Goal: Use online tool/utility

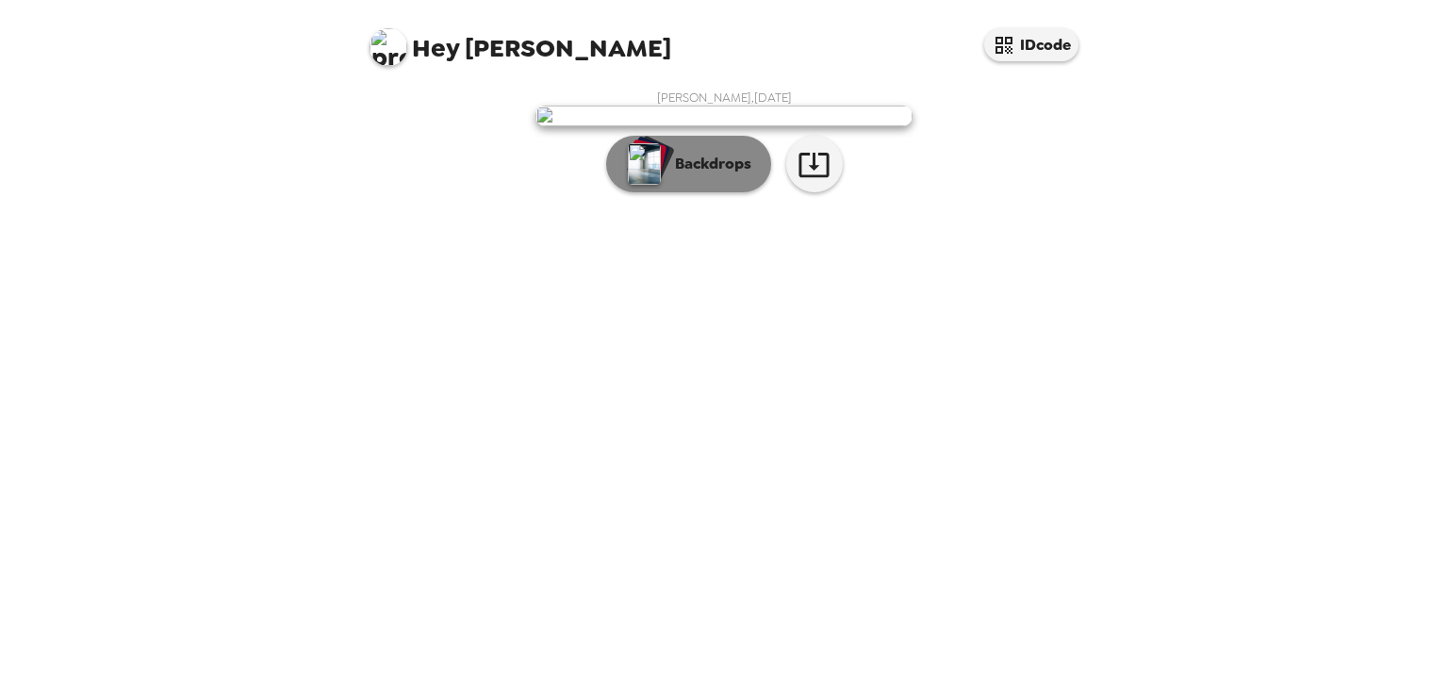
click at [707, 175] on p "Backdrops" at bounding box center [709, 164] width 86 height 23
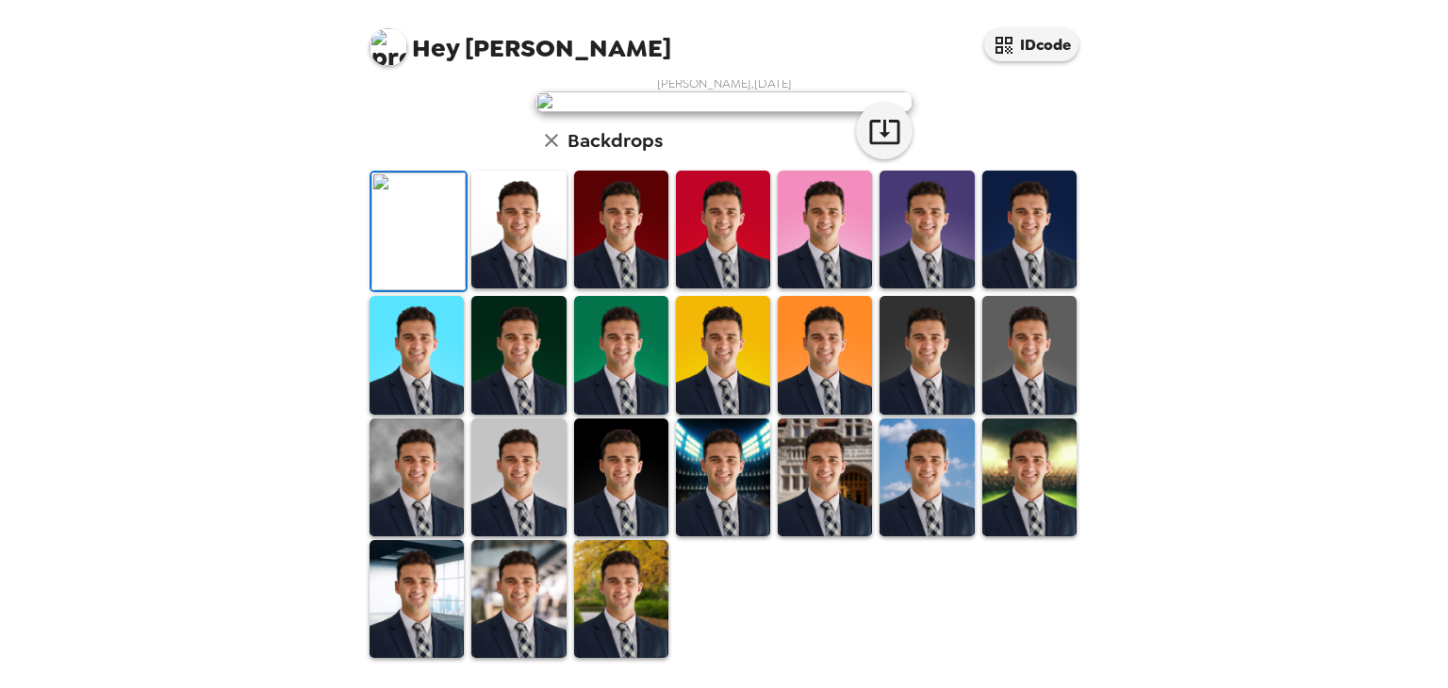
scroll to position [376, 0]
click at [450, 536] on img at bounding box center [417, 478] width 94 height 118
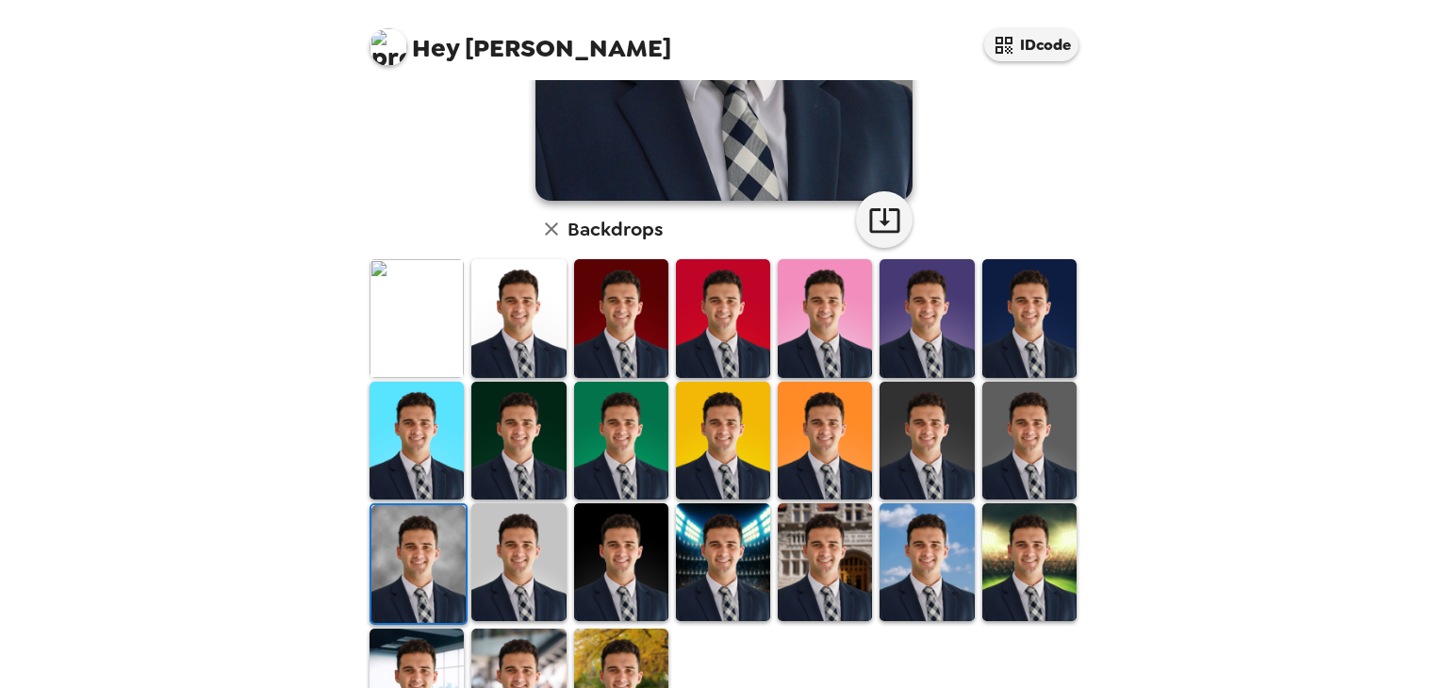
scroll to position [364, 0]
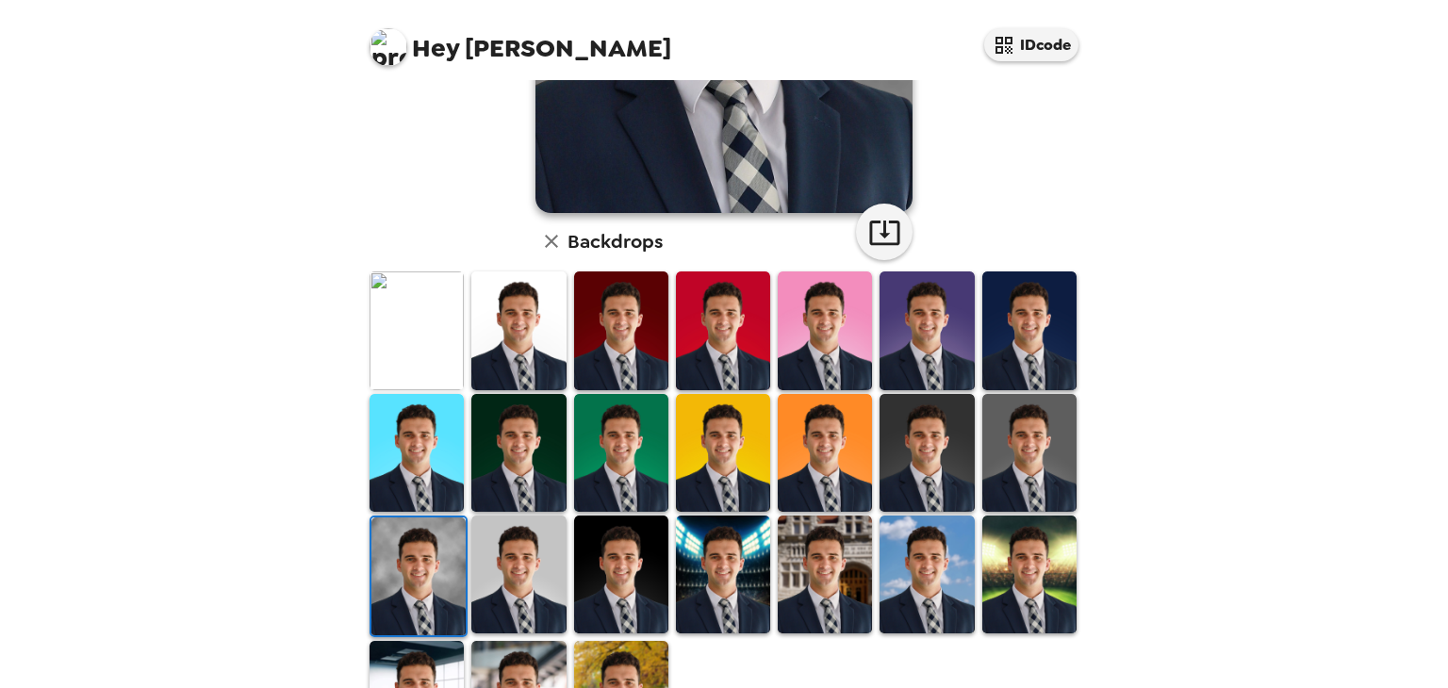
click at [432, 571] on img at bounding box center [418, 577] width 94 height 118
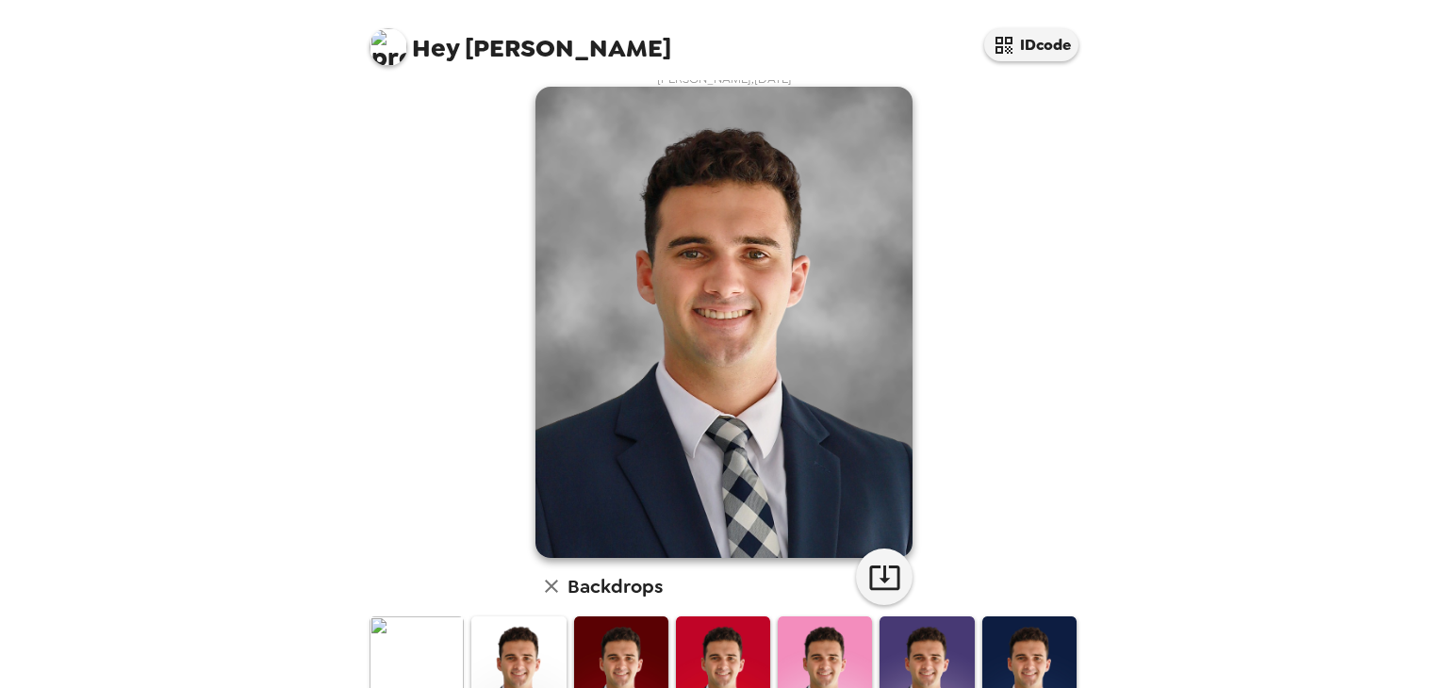
scroll to position [17, 0]
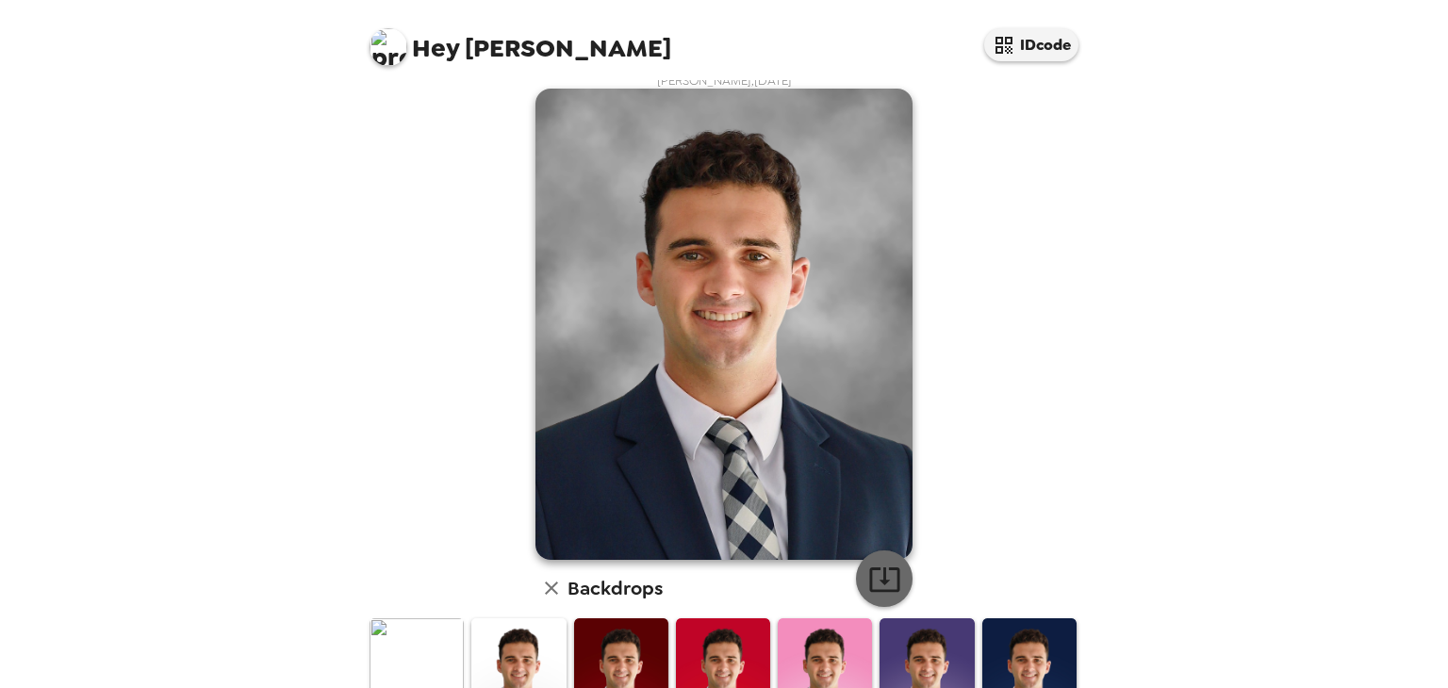
click at [860, 578] on button "button" at bounding box center [884, 579] width 57 height 57
